Goal: Communication & Community: Ask a question

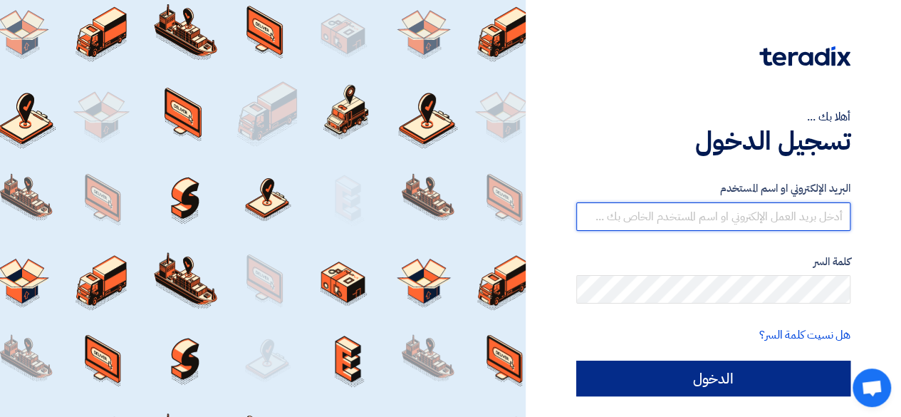
type input "[PERSON_NAME][EMAIL_ADDRESS][DOMAIN_NAME]"
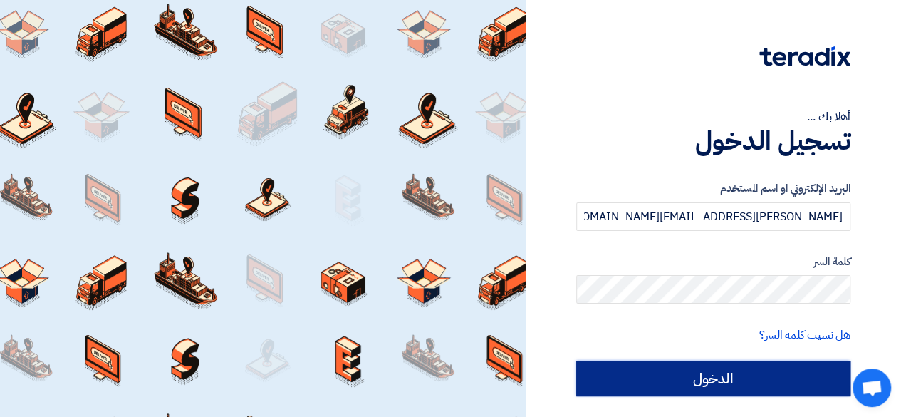
click at [760, 374] on input "الدخول" at bounding box center [713, 378] width 274 height 36
type input "Sign in"
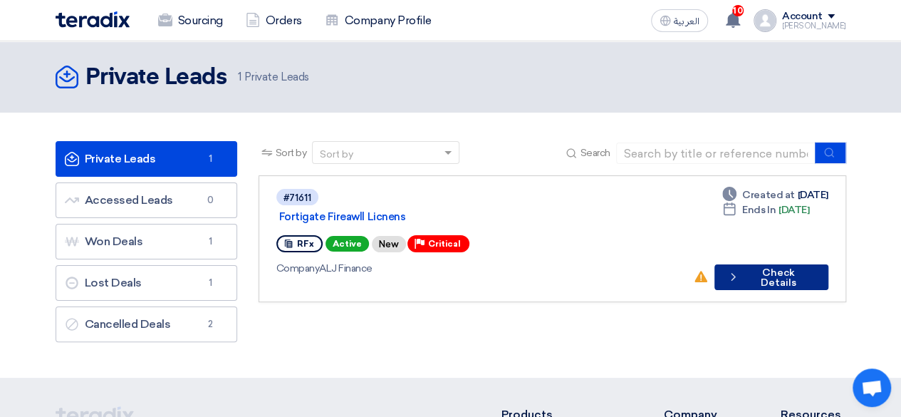
click at [760, 265] on button "Check details Check Details" at bounding box center [771, 277] width 114 height 26
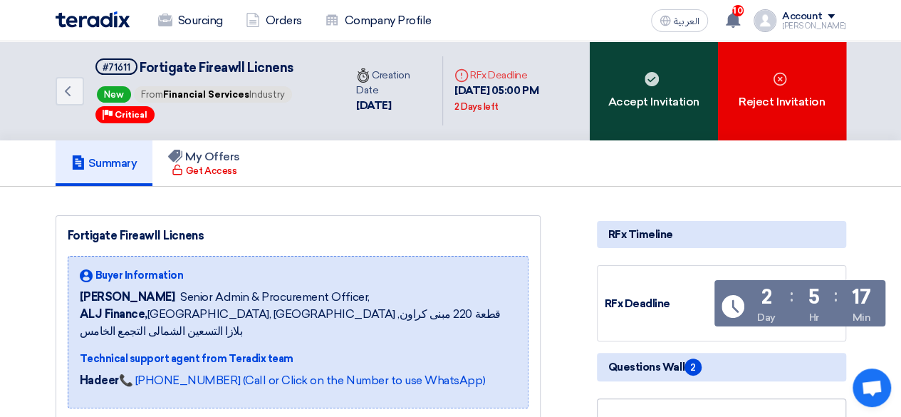
click at [664, 100] on div "Accept Invitation" at bounding box center [654, 90] width 128 height 99
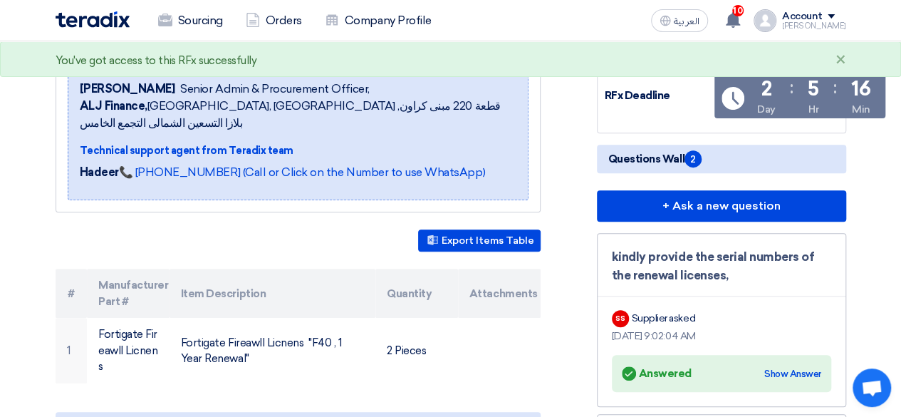
scroll to position [209, 0]
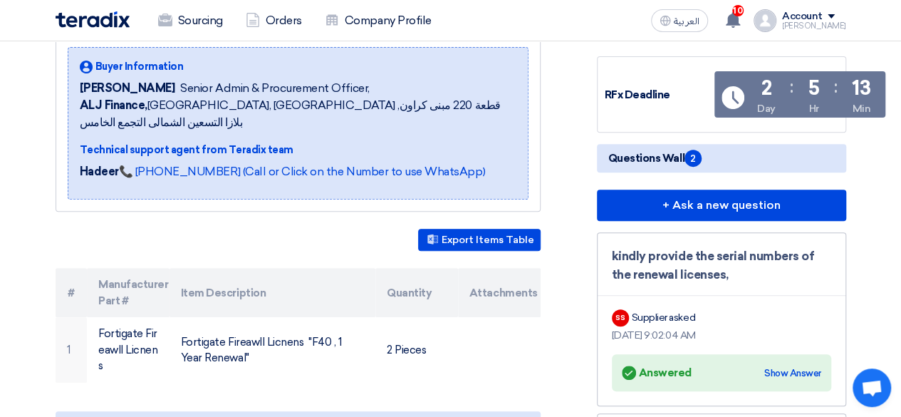
click at [546, 276] on div "Fortigate Fireawll Licnens Buyer Information [PERSON_NAME] Senior Admin & Procu…" at bounding box center [315, 297] width 541 height 582
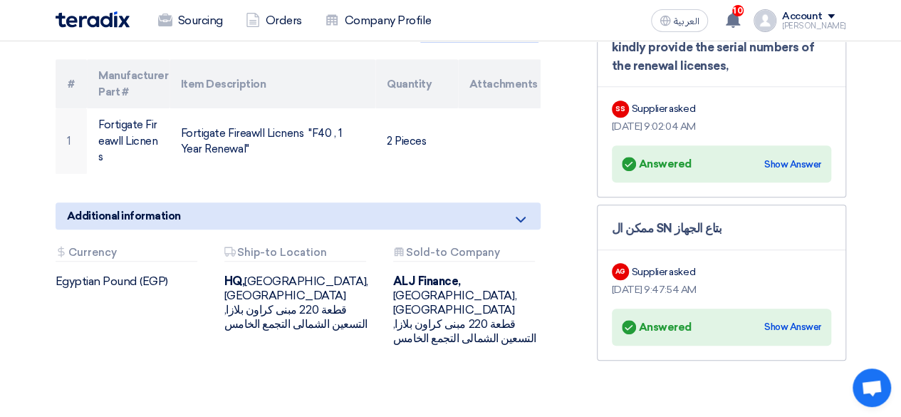
scroll to position [421, 0]
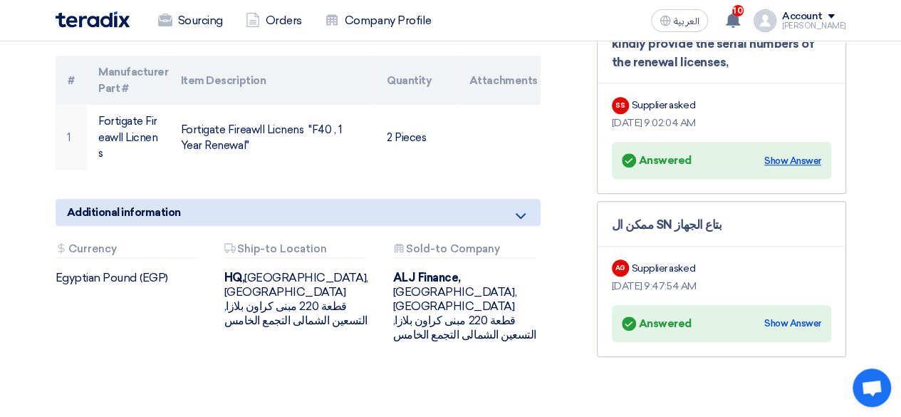
click at [788, 168] on div "Show Answer" at bounding box center [792, 161] width 57 height 14
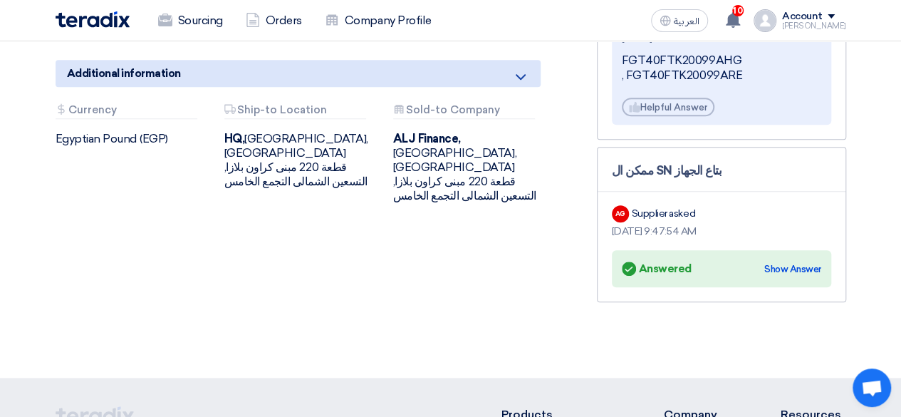
scroll to position [563, 0]
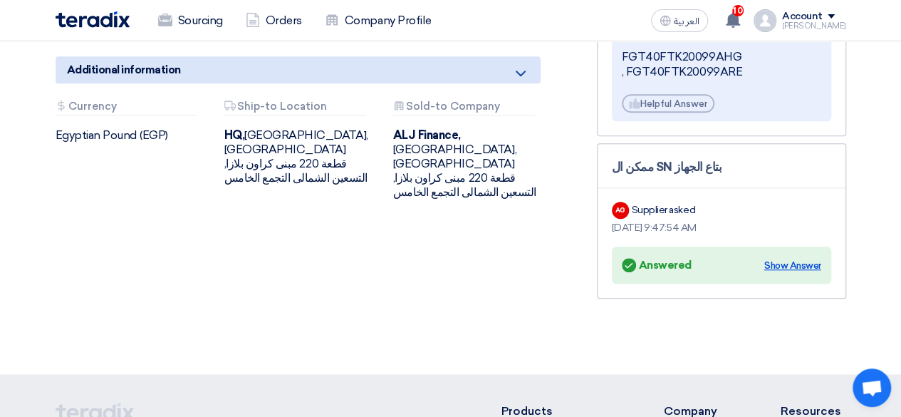
click at [788, 273] on div "Show Answer" at bounding box center [792, 265] width 57 height 14
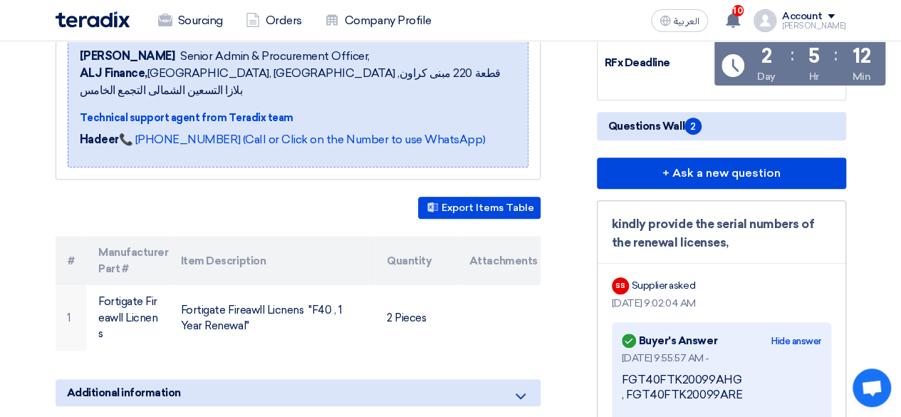
scroll to position [241, 0]
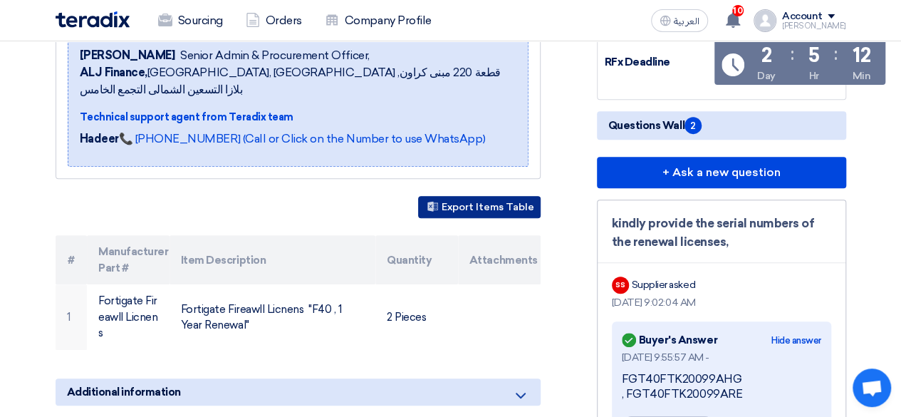
click at [480, 212] on button "Export Items Table" at bounding box center [479, 207] width 122 height 22
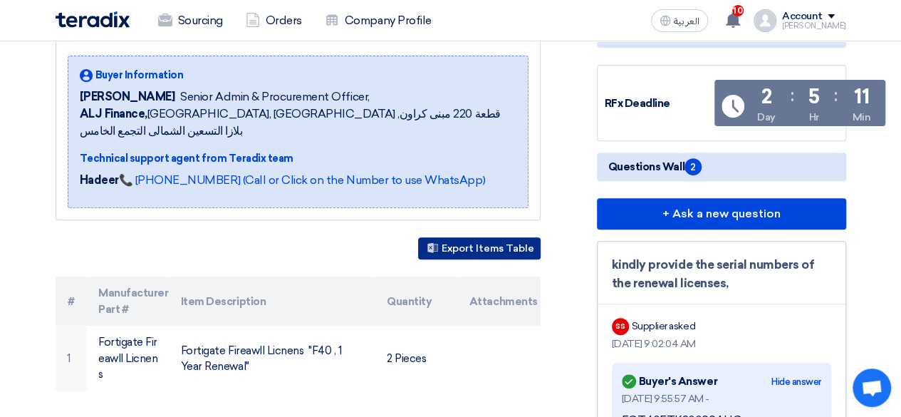
scroll to position [201, 0]
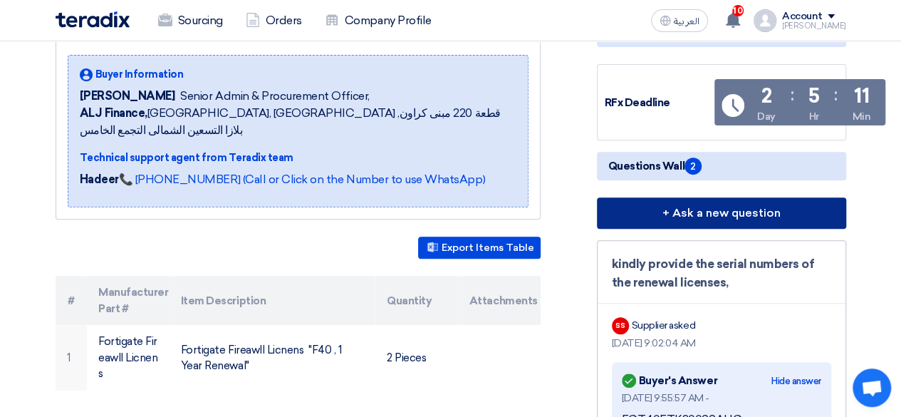
click at [688, 229] on button "+ Ask a new question" at bounding box center [721, 212] width 249 height 31
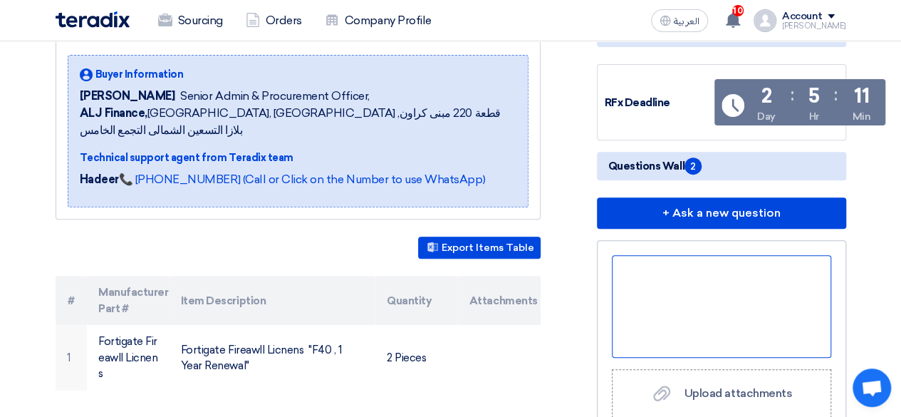
click at [661, 293] on div at bounding box center [721, 306] width 219 height 103
drag, startPoint x: 653, startPoint y: 290, endPoint x: 610, endPoint y: 293, distance: 43.5
click at [762, 331] on div "kindly advise if the deal protected from the previuos vendor?" at bounding box center [721, 306] width 219 height 103
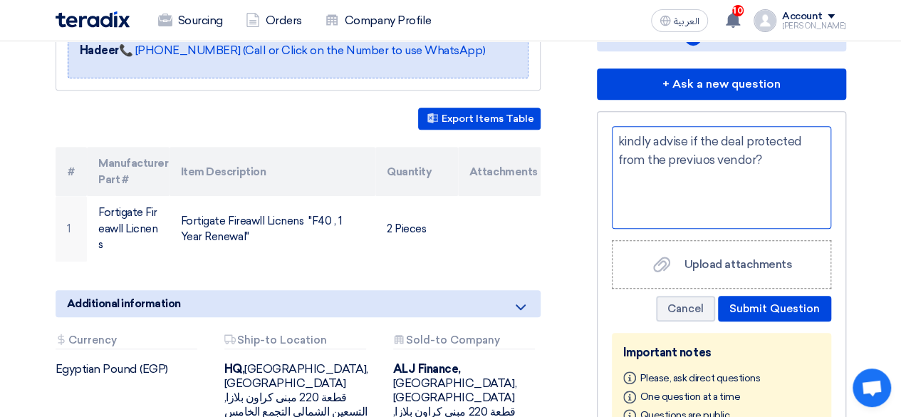
scroll to position [342, 0]
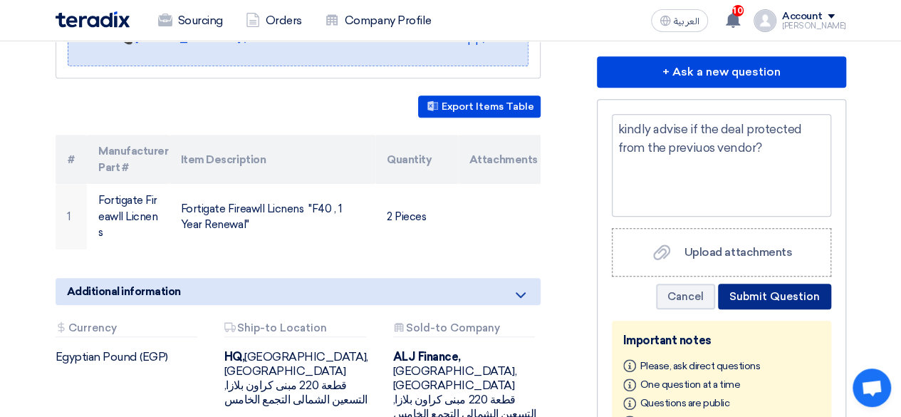
click at [778, 309] on button "Submit Question" at bounding box center [774, 296] width 113 height 26
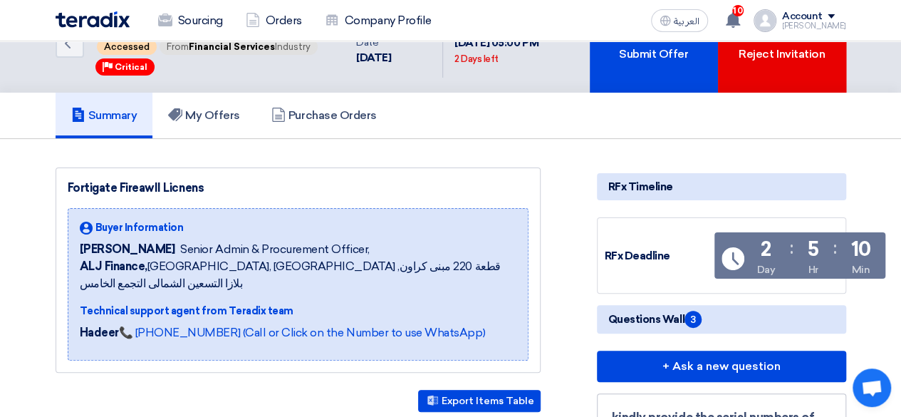
scroll to position [0, 0]
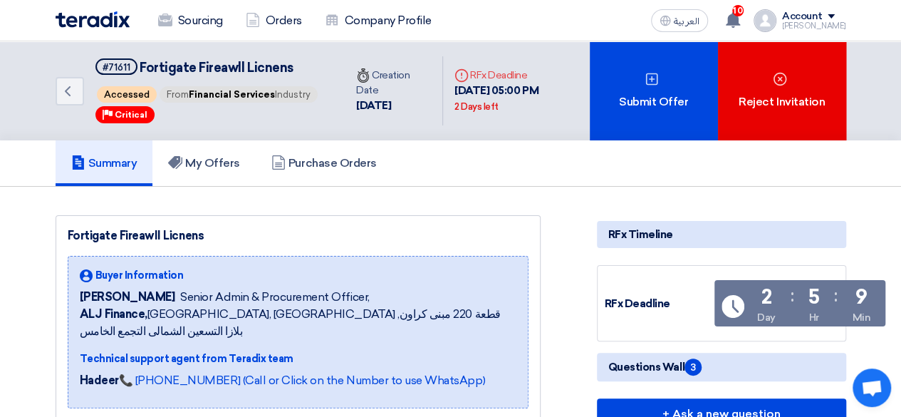
click at [660, 177] on div "Summary My Offers Purchase Orders" at bounding box center [451, 163] width 790 height 46
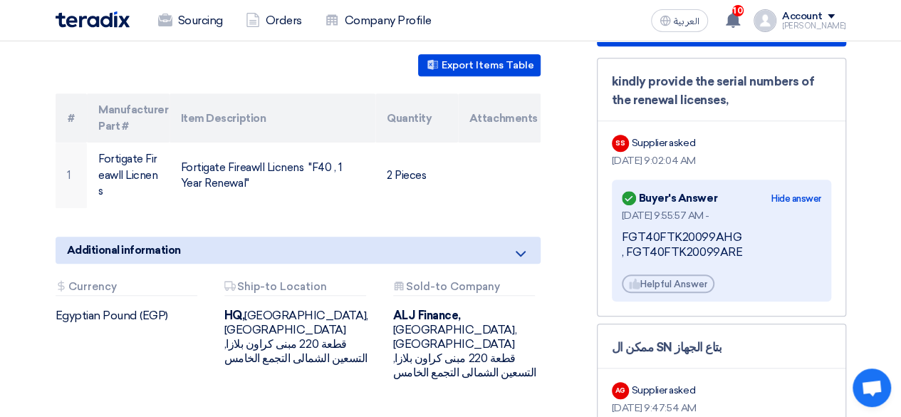
scroll to position [429, 0]
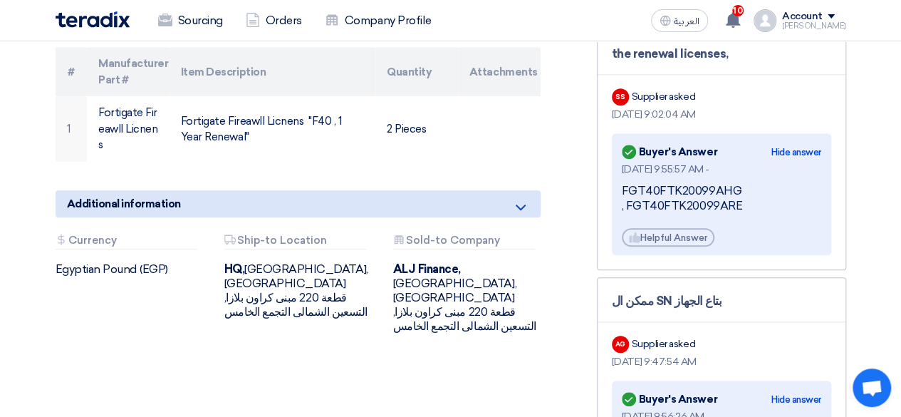
drag, startPoint x: 763, startPoint y: 227, endPoint x: 624, endPoint y: 208, distance: 140.9
click at [624, 208] on div "FGT40FTK20099AHG , FGT40FTK20099ARE" at bounding box center [721, 199] width 199 height 30
click at [760, 214] on div "FGT40FTK20099AHG , FGT40FTK20099ARE" at bounding box center [721, 199] width 199 height 30
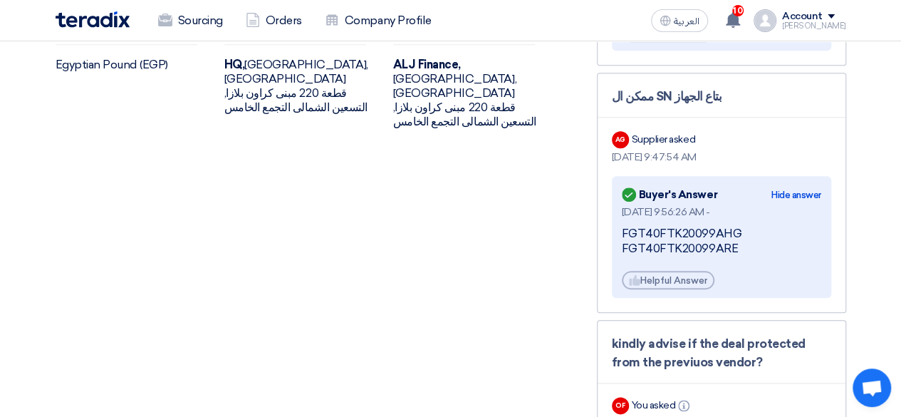
scroll to position [635, 0]
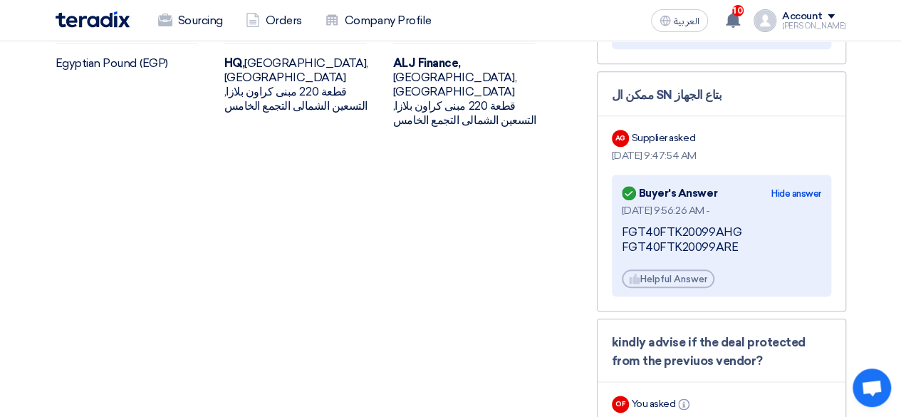
drag, startPoint x: 738, startPoint y: 270, endPoint x: 601, endPoint y: 246, distance: 138.8
click at [601, 246] on div "ممكن ال SN بتاع الجهاز AG Supplier asked [DATE] 9:47:54 AM Answered Buyer's Ans…" at bounding box center [721, 191] width 249 height 240
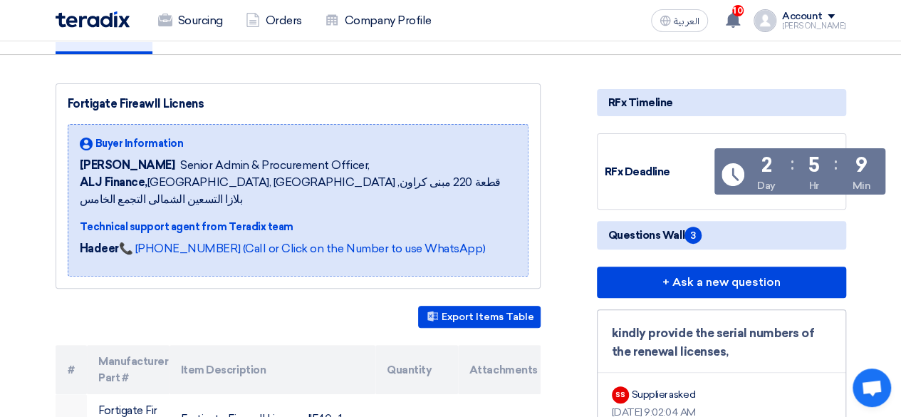
scroll to position [0, 0]
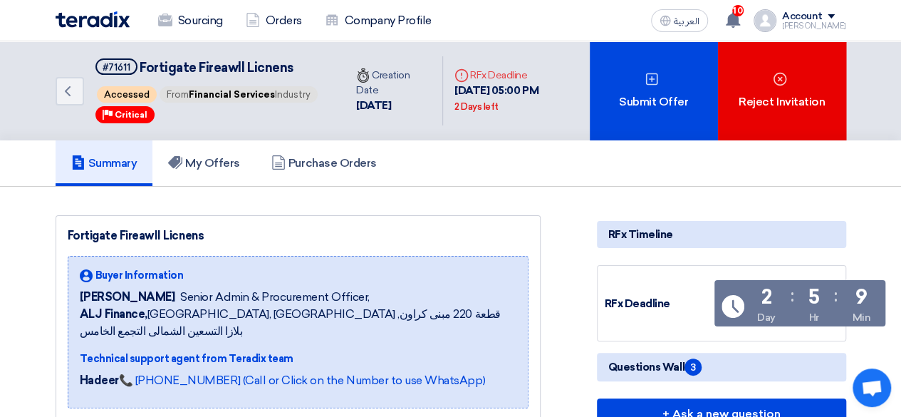
click at [656, 182] on div "Summary My Offers Purchase Orders" at bounding box center [451, 163] width 790 height 46
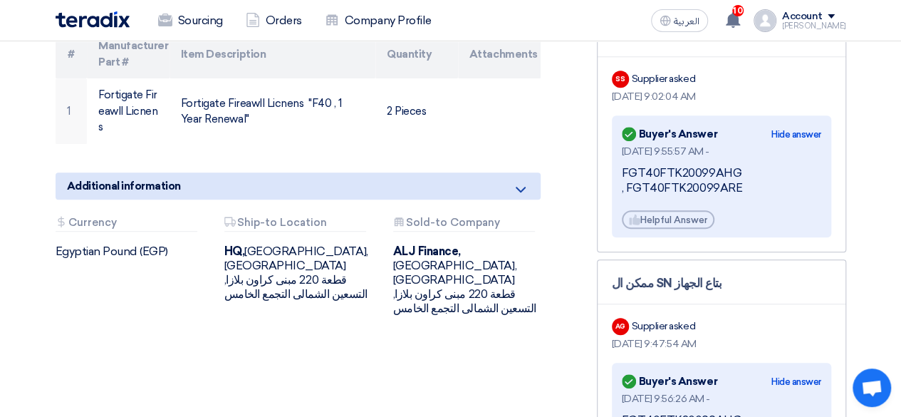
scroll to position [448, 0]
click at [873, 264] on section "Fortigate Fireawll Licnens Buyer Information [PERSON_NAME] Senior Admin & Procu…" at bounding box center [450, 256] width 901 height 1035
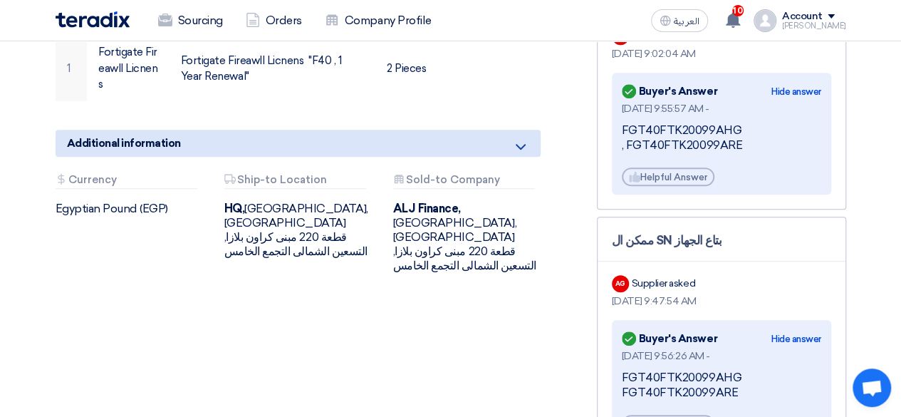
scroll to position [432, 0]
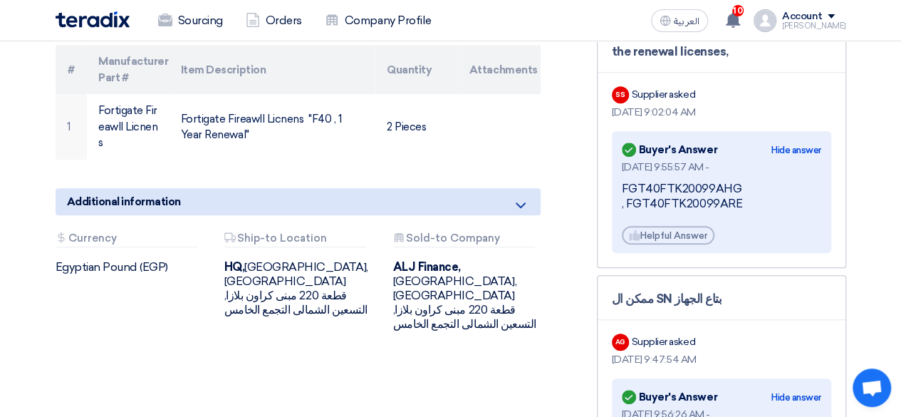
click at [551, 320] on div "Fortigate Fireawll Licnens Buyer Information [PERSON_NAME] Senior Admin & Procu…" at bounding box center [315, 253] width 541 height 939
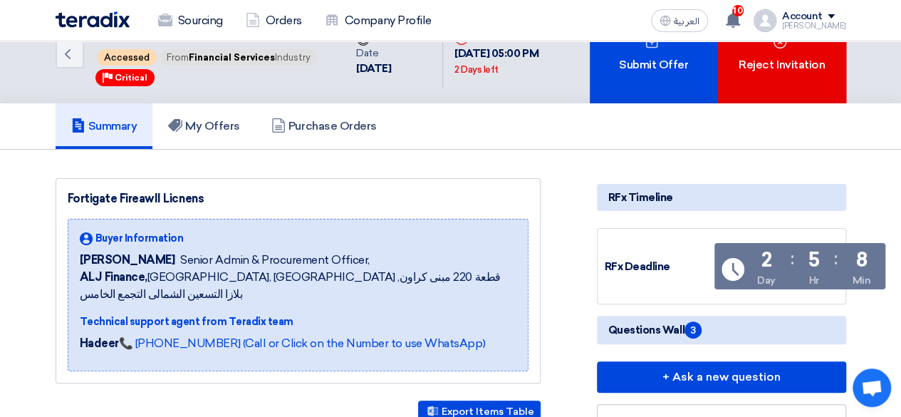
scroll to position [0, 0]
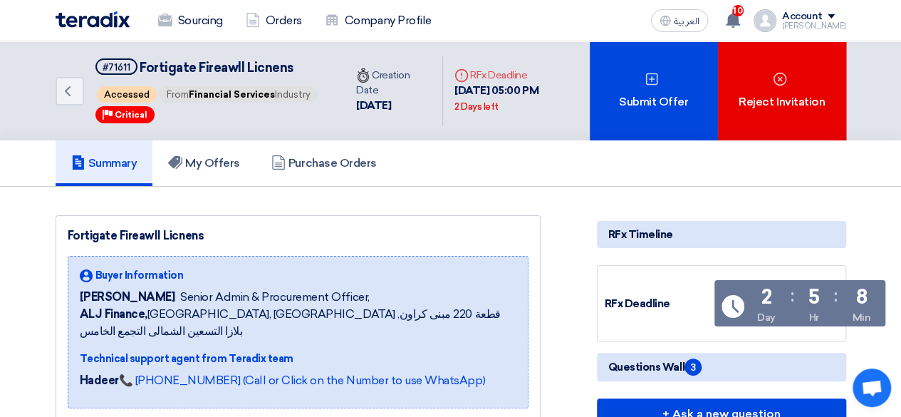
click at [540, 186] on div "Summary My Offers Purchase Orders" at bounding box center [451, 163] width 790 height 46
